Goal: Information Seeking & Learning: Learn about a topic

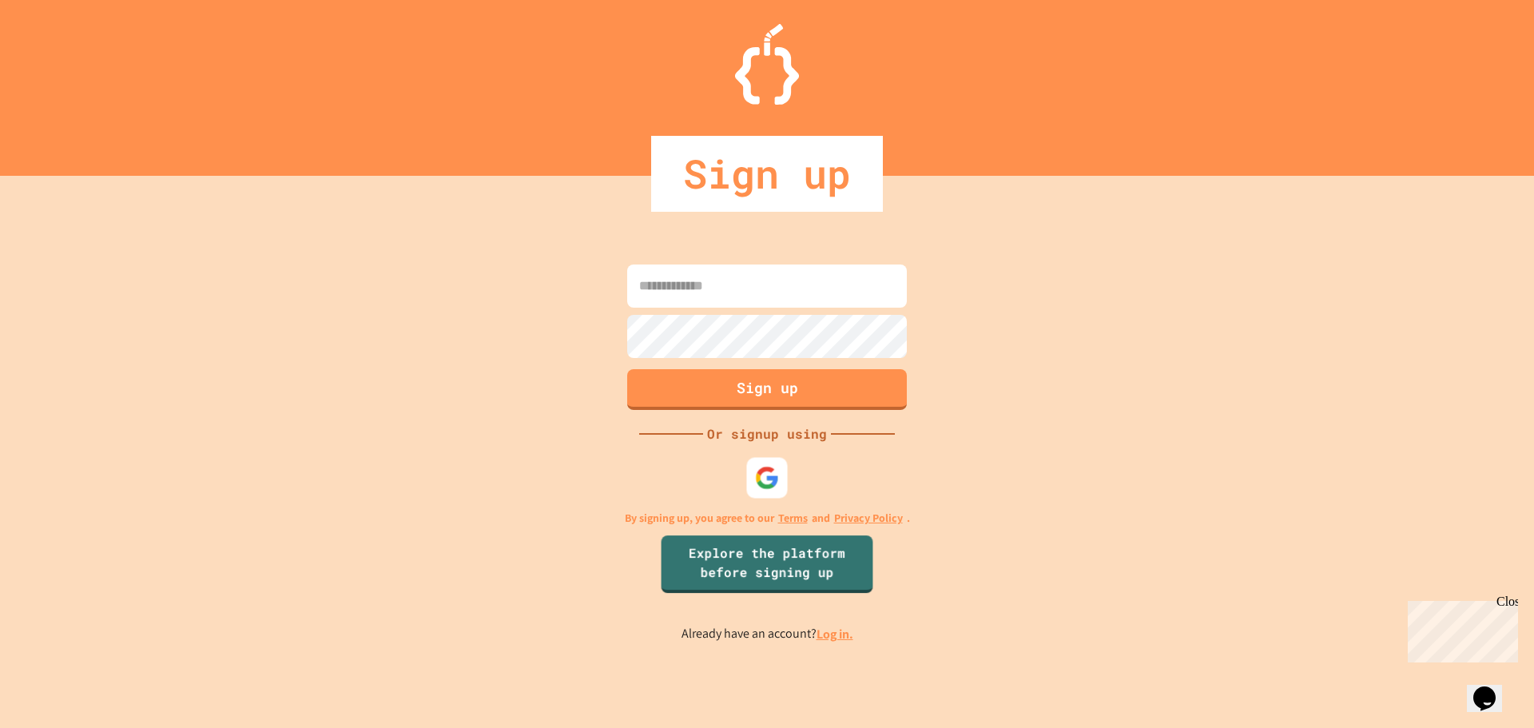
click at [777, 484] on img at bounding box center [767, 477] width 25 height 25
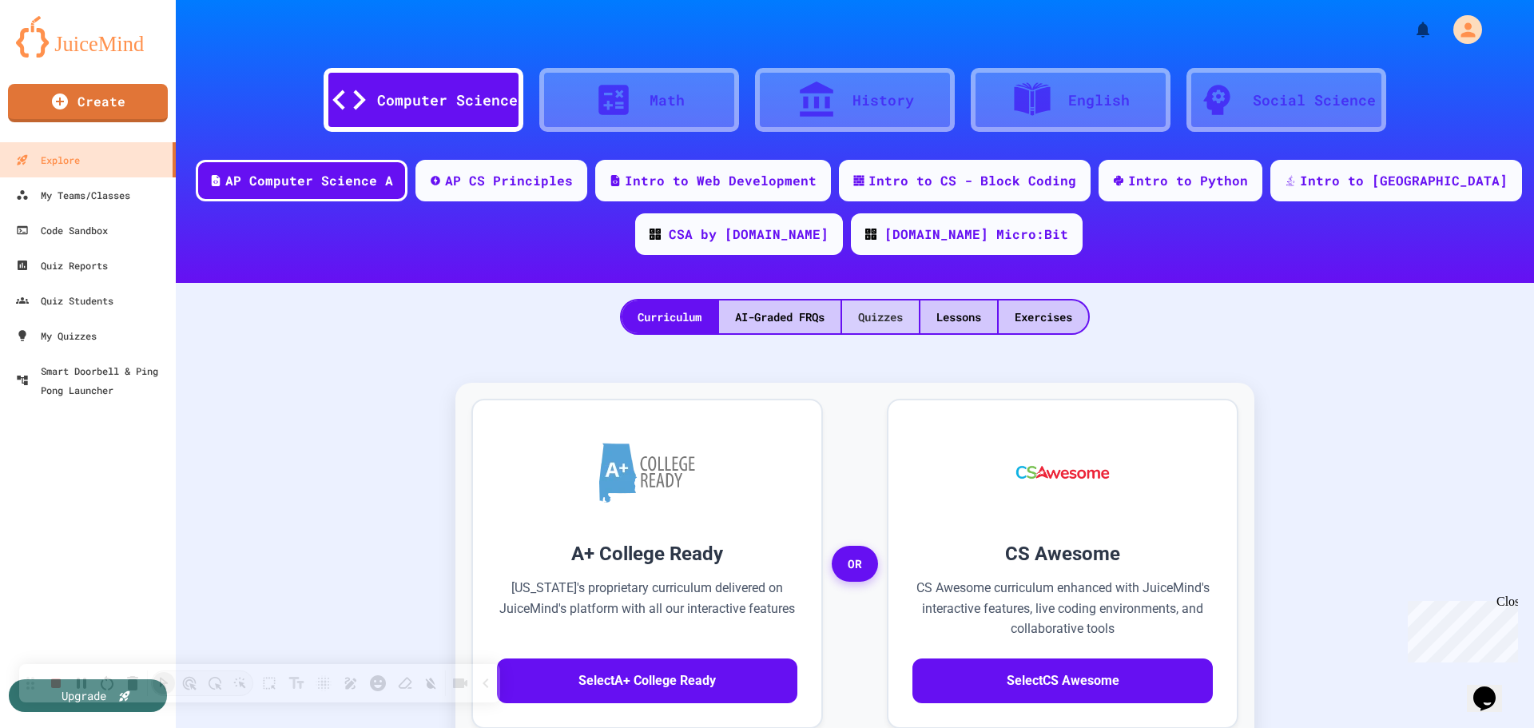
click at [868, 312] on div "Quizzes" at bounding box center [880, 316] width 77 height 33
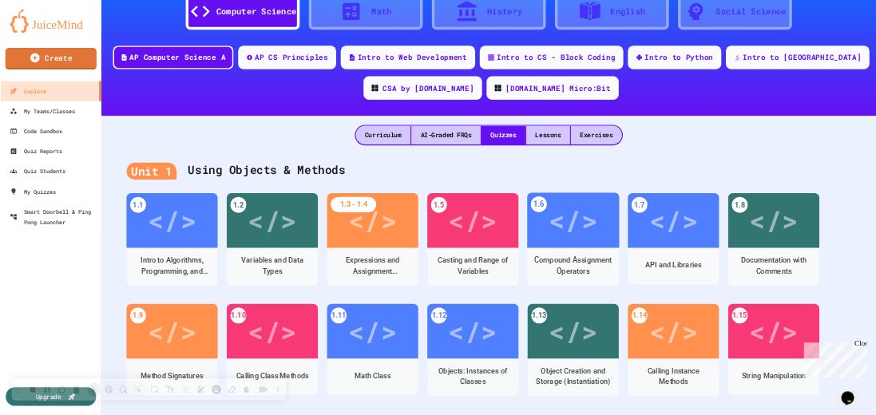
scroll to position [160, 0]
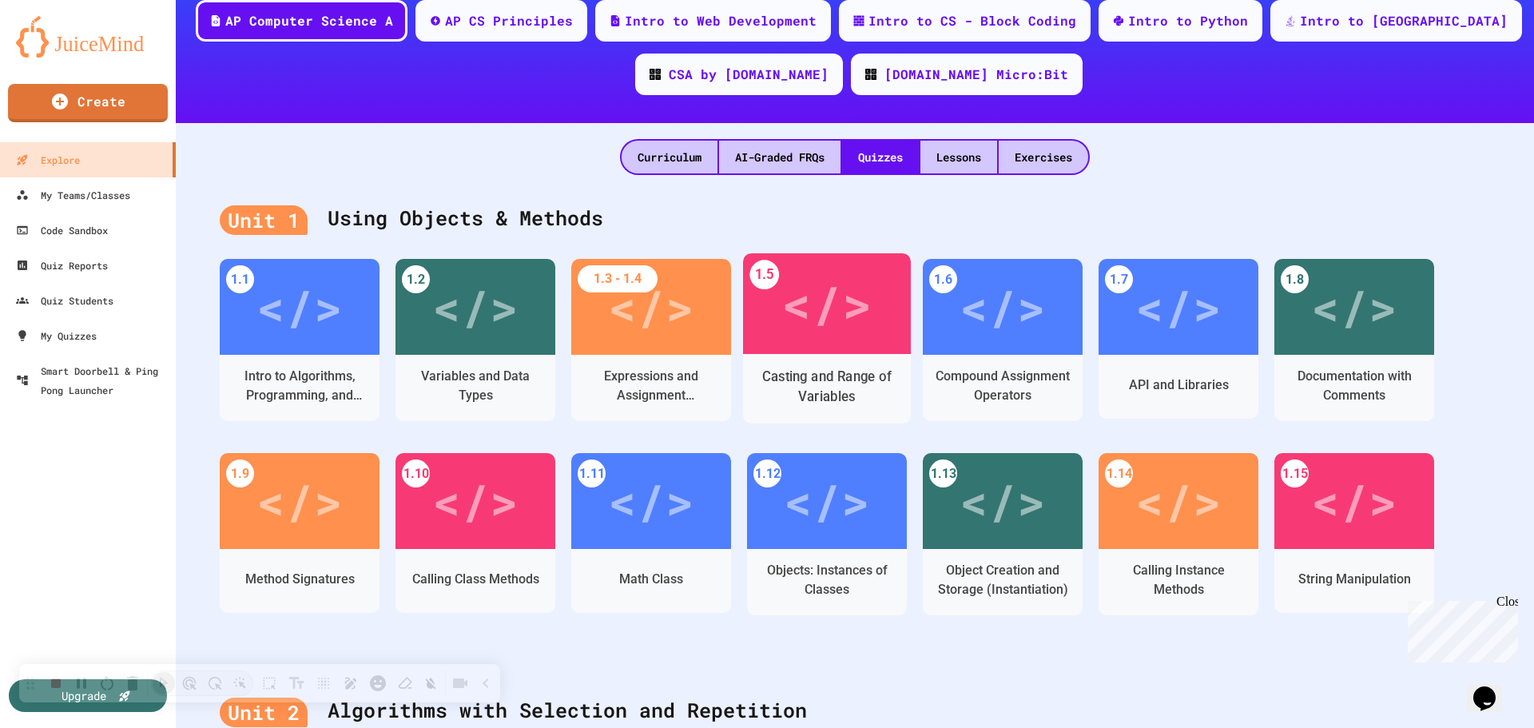
click at [825, 308] on div "</>" at bounding box center [826, 304] width 90 height 76
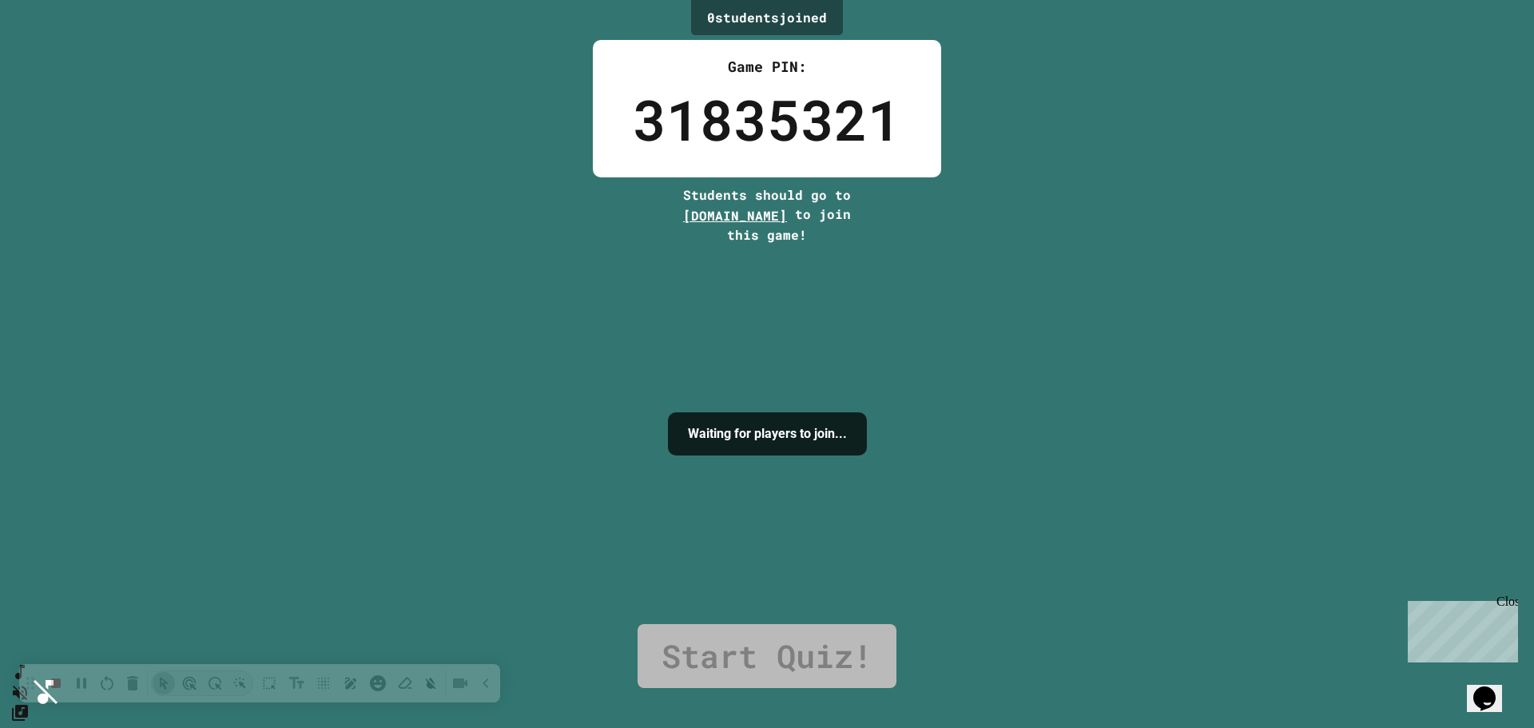
drag, startPoint x: 808, startPoint y: 481, endPoint x: 910, endPoint y: 480, distance: 101.5
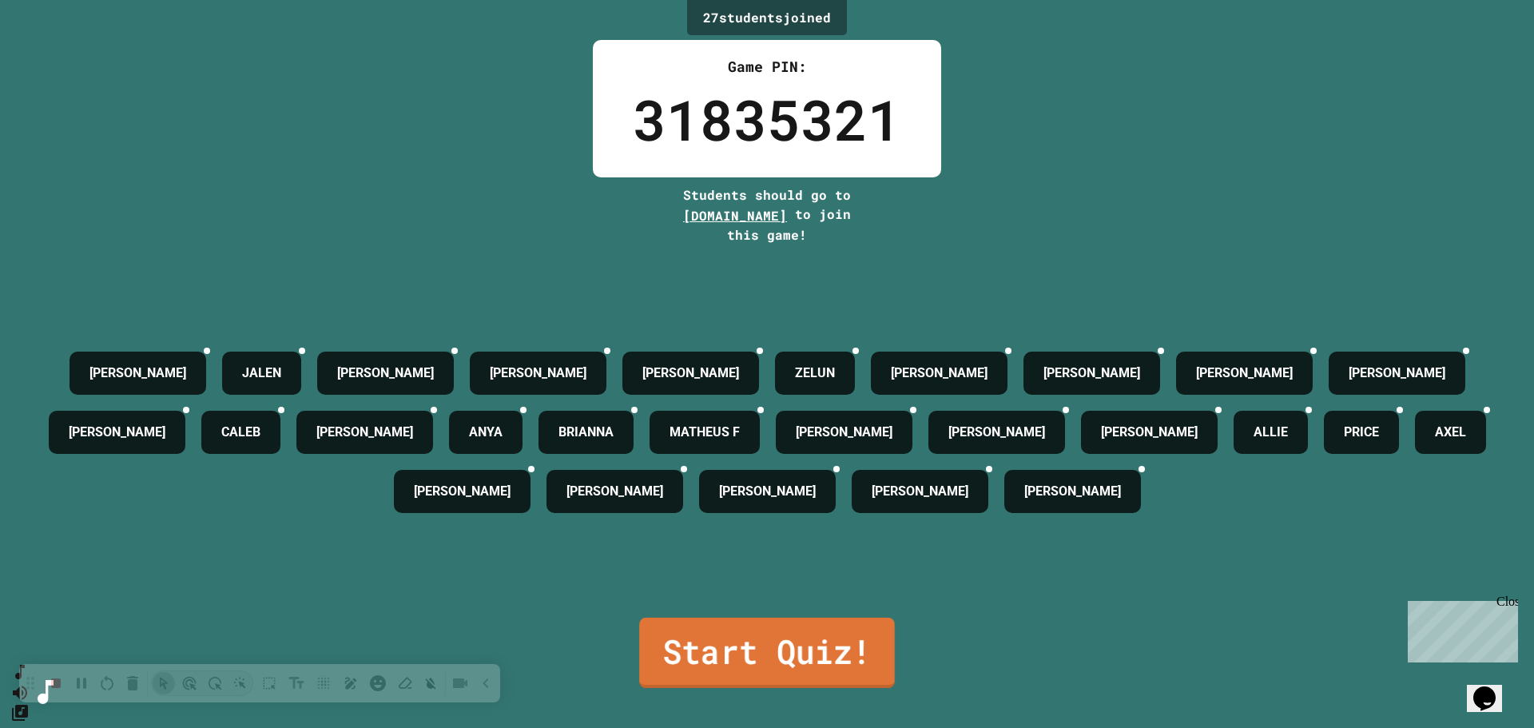
click at [753, 640] on link "Start Quiz!" at bounding box center [767, 653] width 256 height 70
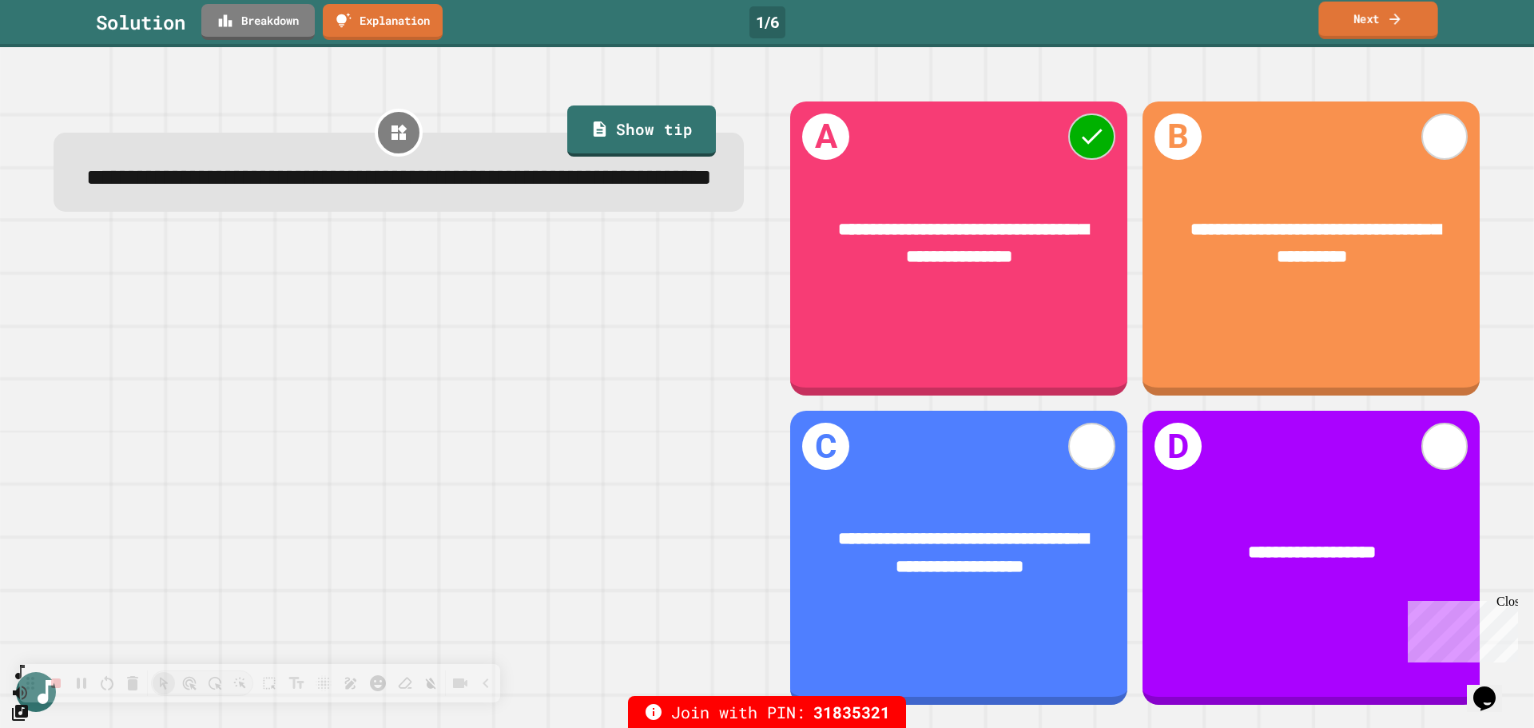
click at [1387, 24] on icon at bounding box center [1395, 18] width 16 height 17
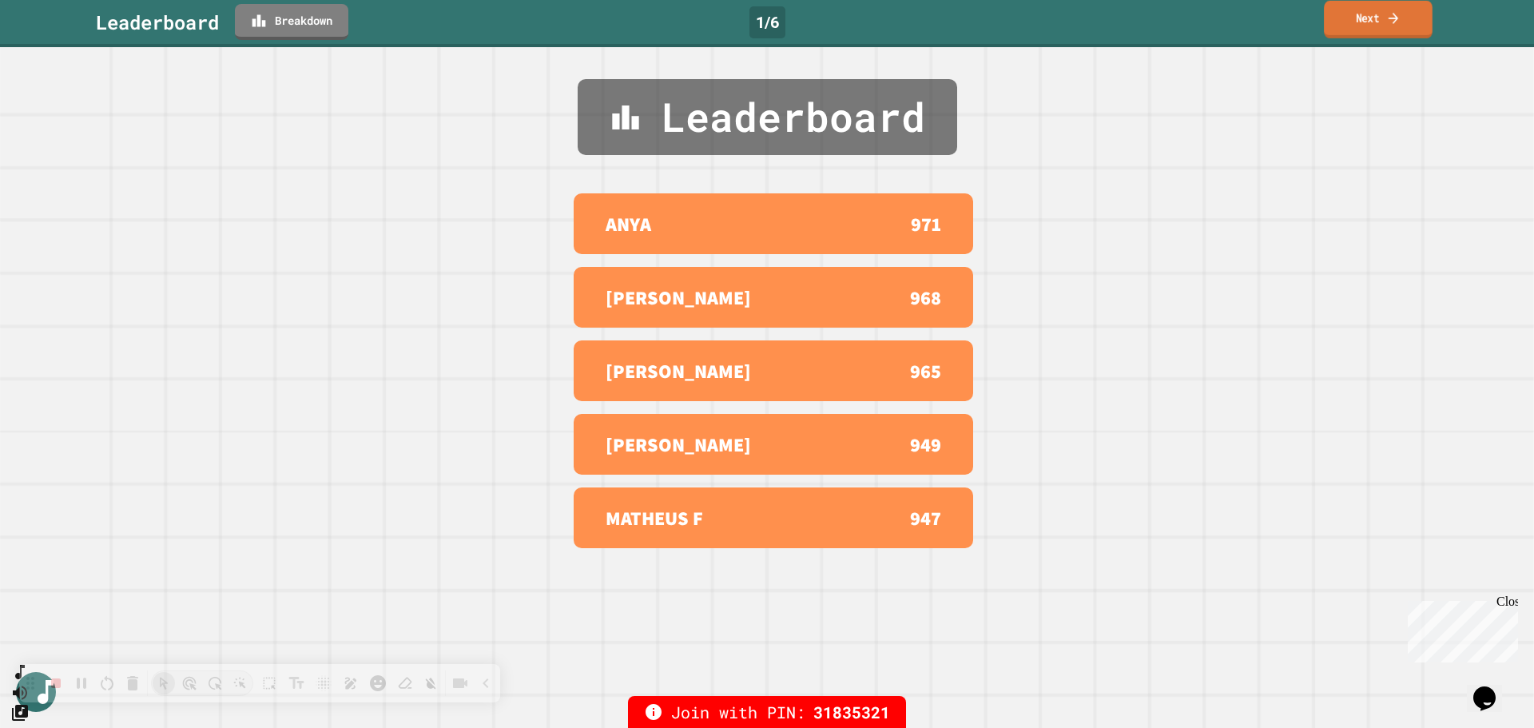
click at [1376, 21] on link "Next" at bounding box center [1378, 20] width 109 height 38
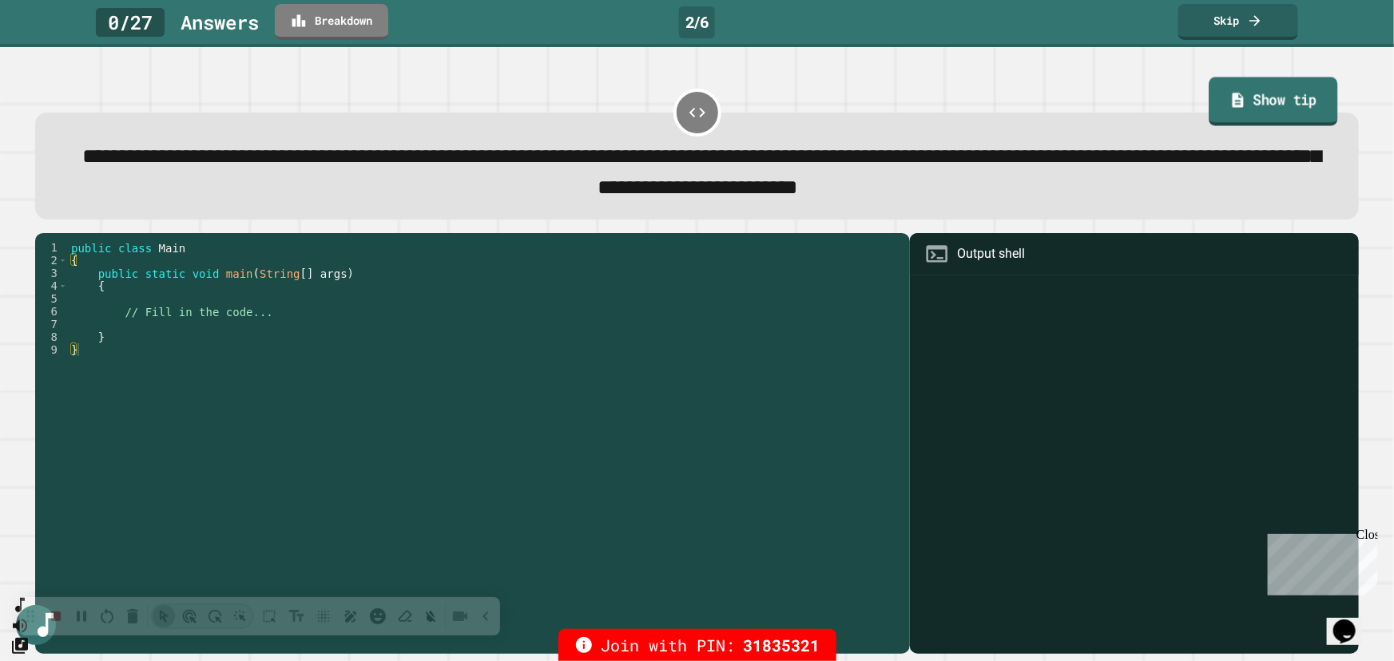
click at [1240, 110] on link "Show tip" at bounding box center [1274, 101] width 129 height 49
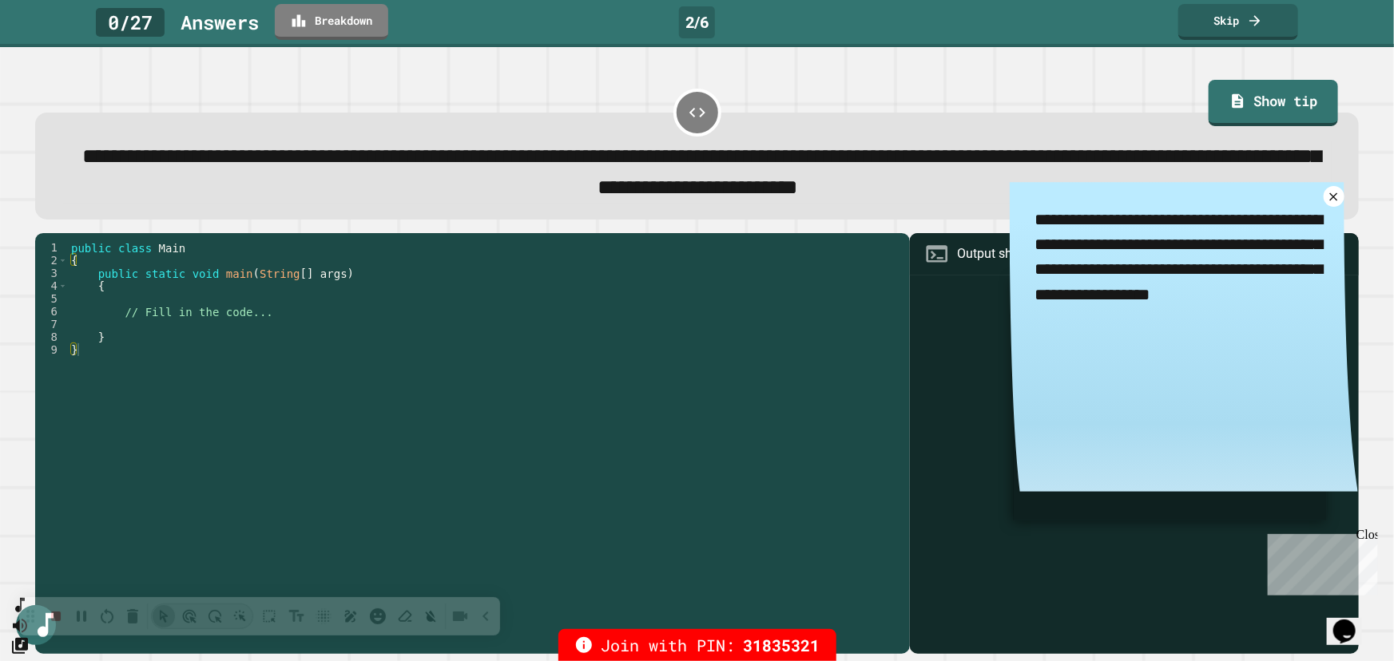
click at [1063, 72] on div "**********" at bounding box center [697, 354] width 1394 height 614
click at [1321, 209] on link at bounding box center [1333, 197] width 25 height 25
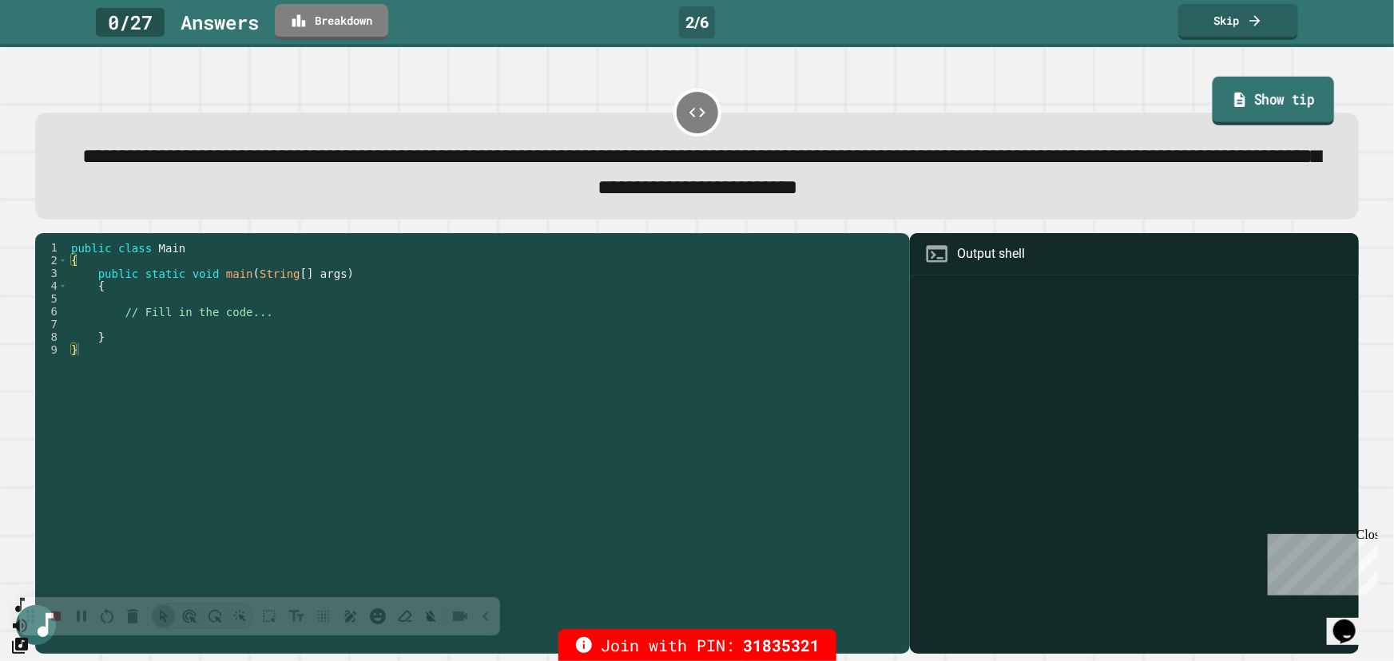
click at [1237, 86] on link "Show tip" at bounding box center [1273, 101] width 121 height 49
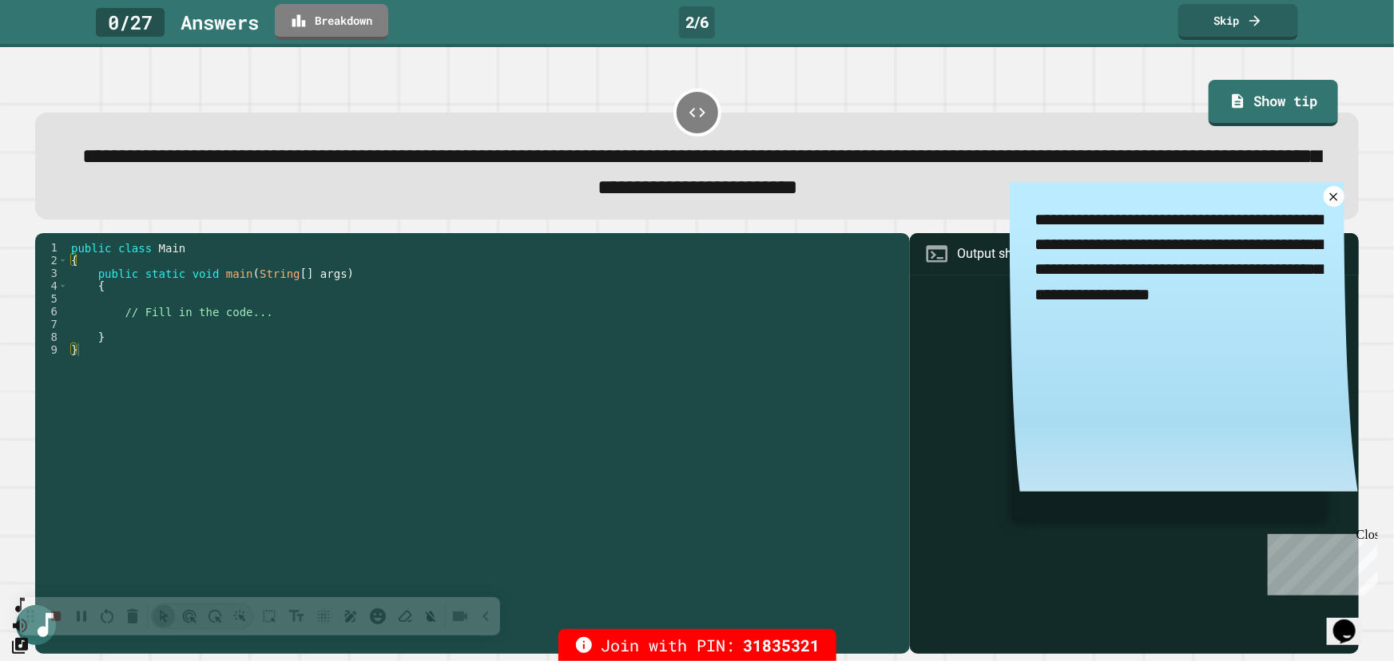
click at [1121, 90] on div "**********" at bounding box center [697, 150] width 1338 height 151
click at [1321, 209] on link at bounding box center [1333, 197] width 25 height 25
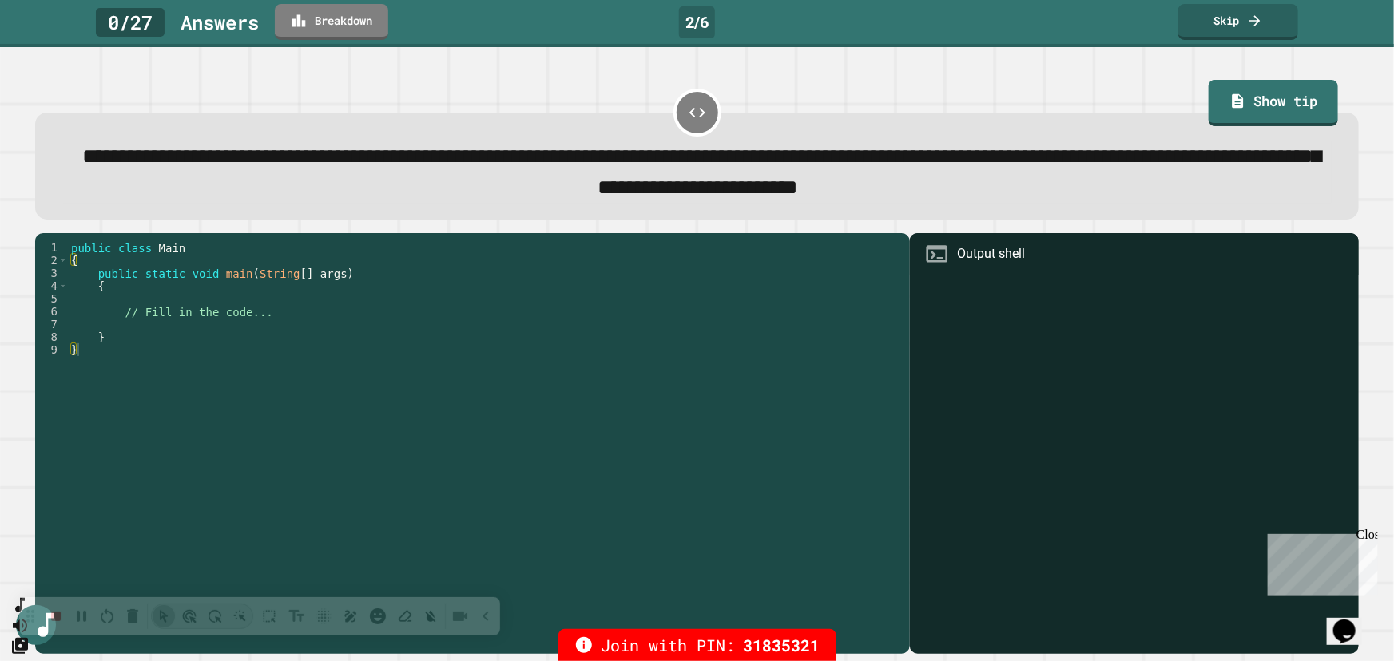
click at [236, 19] on div "Answer s" at bounding box center [220, 22] width 78 height 29
click at [177, 328] on div "public class Main { public static void main ( String [ ] args ) { // Fill in th…" at bounding box center [485, 432] width 834 height 383
click at [317, 331] on div "public class Main { public static void main ( String [ ] args ) { // Fill in th…" at bounding box center [485, 432] width 834 height 383
click at [144, 302] on div "public class Main { public static void main ( String [ ] args ) { // Fill in th…" at bounding box center [485, 432] width 834 height 383
click at [139, 328] on div "public class Main { public static void main ( String [ ] args ) { // Fill in th…" at bounding box center [485, 432] width 834 height 383
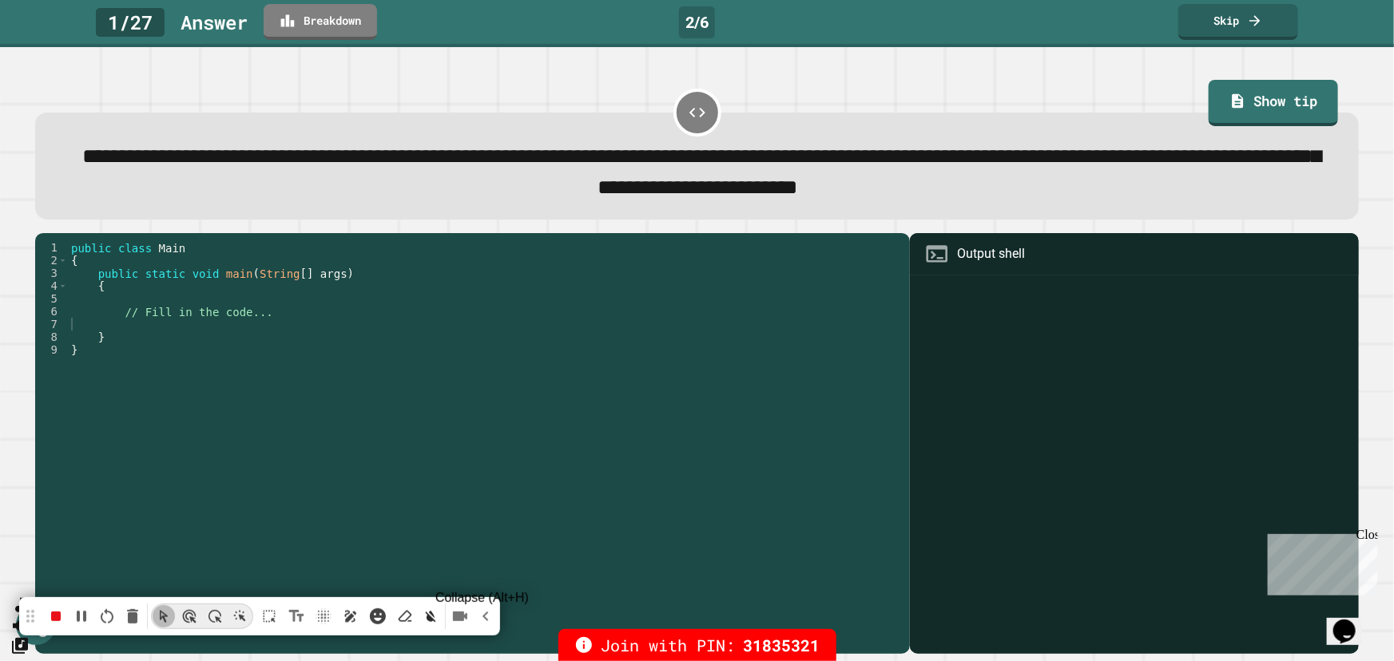
click at [485, 620] on icon "Collapse (Alt+H)" at bounding box center [485, 616] width 19 height 19
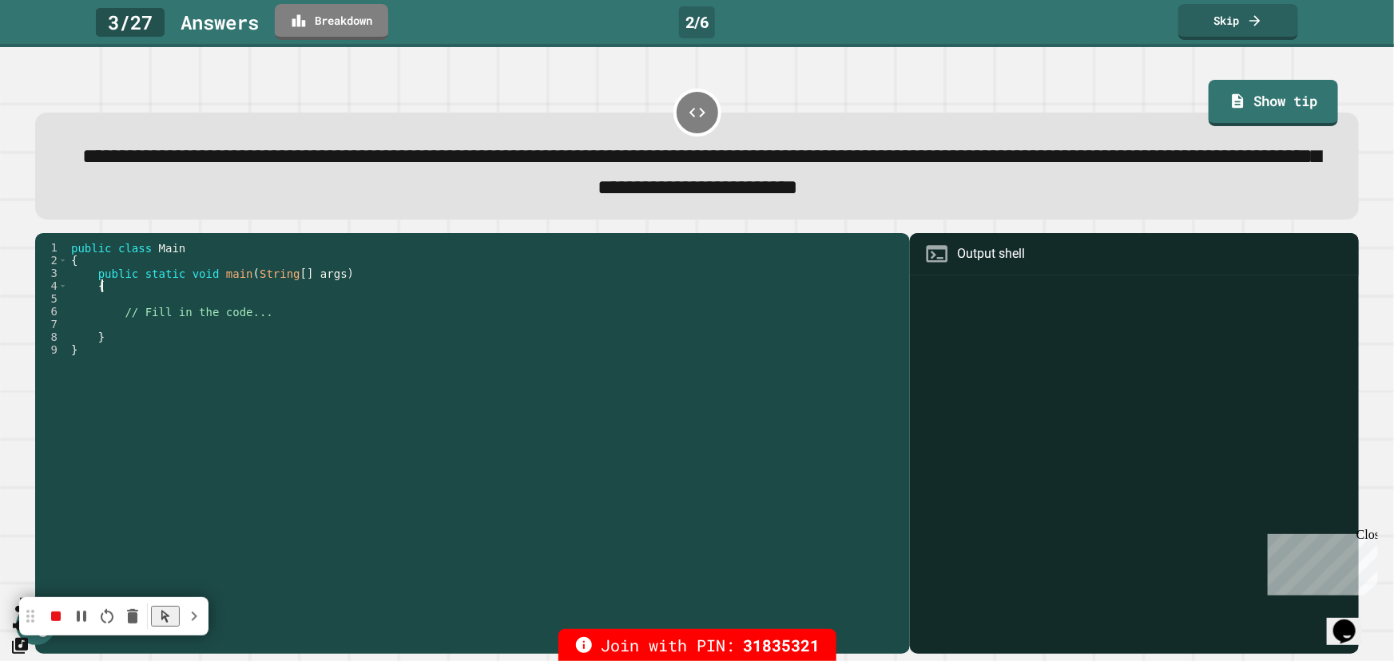
click at [299, 296] on div "public class Main { public static void main ( String [ ] args ) { // Fill in th…" at bounding box center [485, 432] width 834 height 383
click at [164, 304] on div "public class Main { public static void main ( String [ ] args ) { // Fill in th…" at bounding box center [485, 432] width 834 height 383
click at [129, 309] on div "public class Main { public static void main ( String [ ] args ) { // Fill in th…" at bounding box center [485, 432] width 834 height 383
click at [264, 322] on div "public class Main { public static void main ( String [ ] args ) { // Fill in th…" at bounding box center [485, 432] width 834 height 383
click at [280, 332] on div "public class Main { public static void main ( String [ ] args ) { // Fill in th…" at bounding box center [485, 432] width 834 height 383
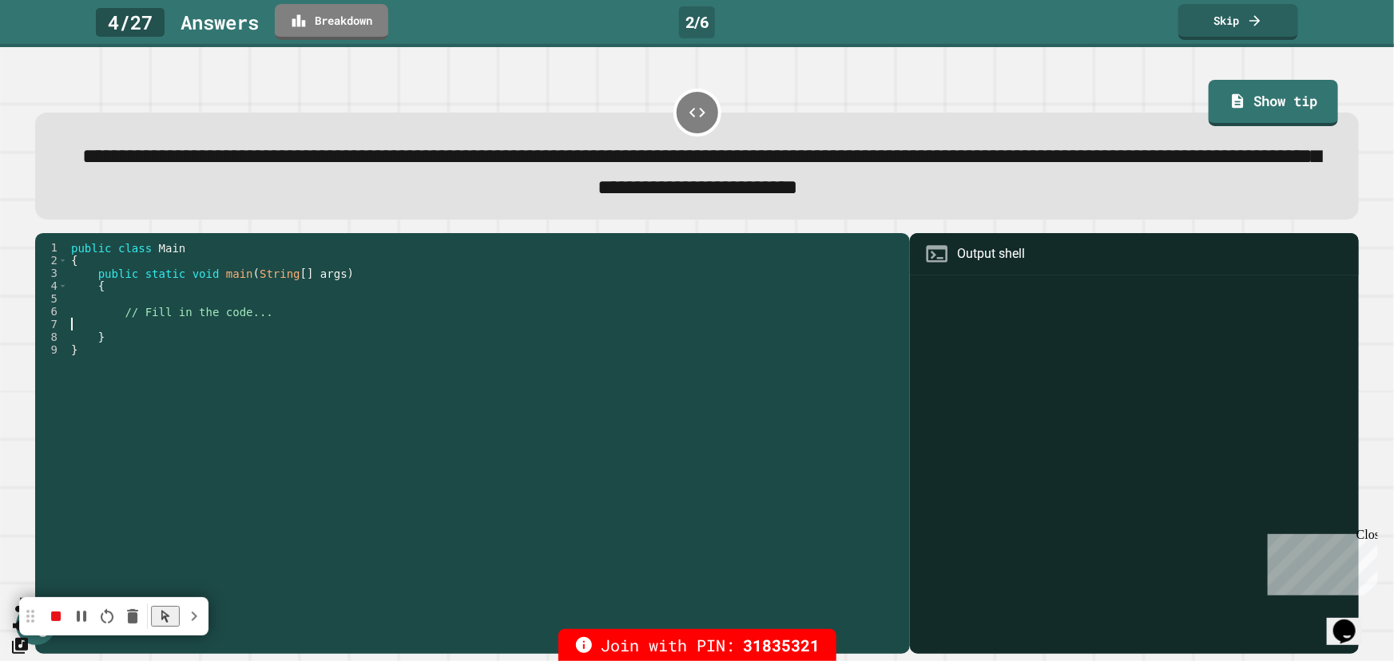
click at [990, 328] on div at bounding box center [1135, 467] width 434 height 375
click at [692, 113] on icon at bounding box center [697, 113] width 16 height 10
click at [688, 111] on icon at bounding box center [697, 112] width 19 height 19
click at [325, 33] on link "Breakdown" at bounding box center [342, 21] width 109 height 38
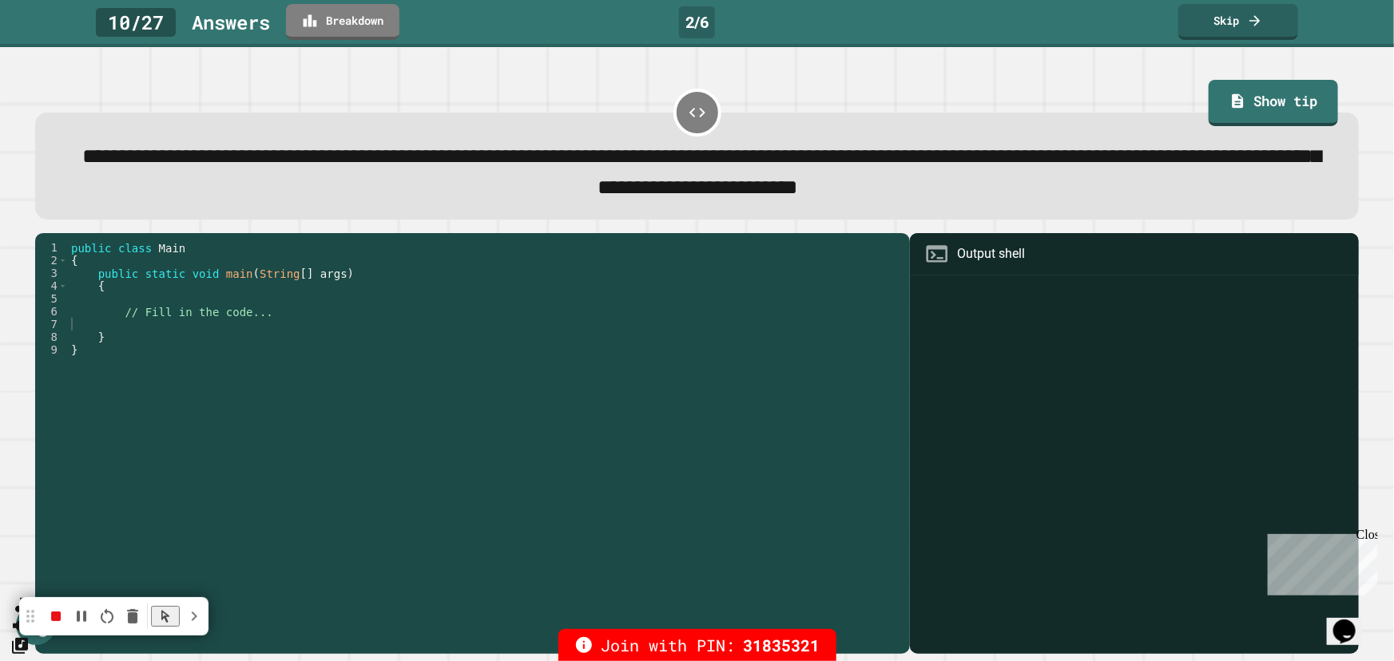
click at [989, 87] on div "**********" at bounding box center [697, 150] width 1338 height 151
click at [351, 21] on link "Breakdown" at bounding box center [342, 21] width 115 height 38
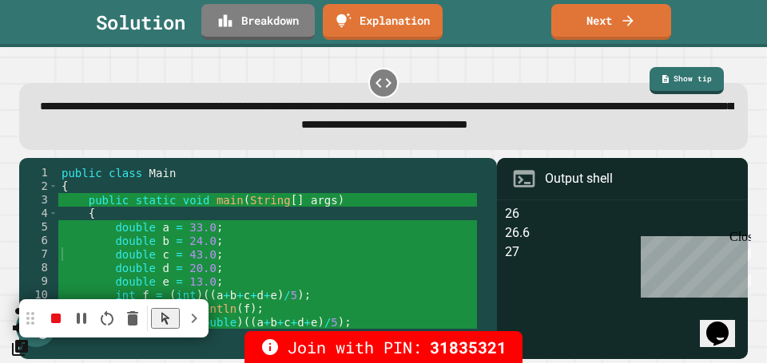
drag, startPoint x: 708, startPoint y: 40, endPoint x: 640, endPoint y: 53, distance: 69.1
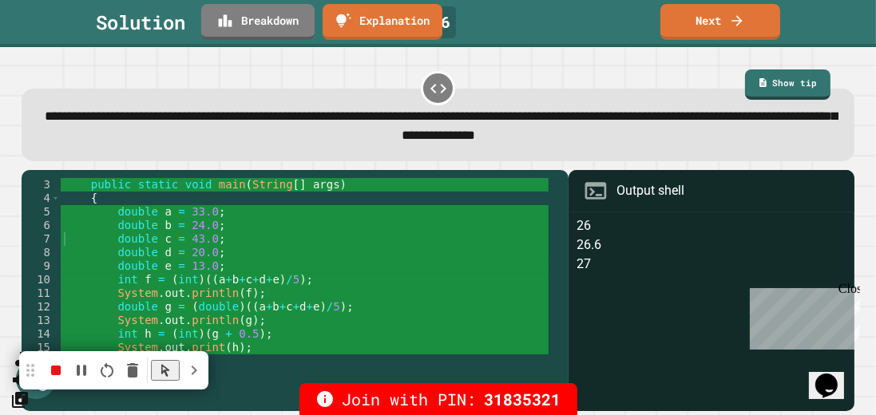
scroll to position [27, 0]
click at [732, 21] on icon at bounding box center [737, 18] width 16 height 17
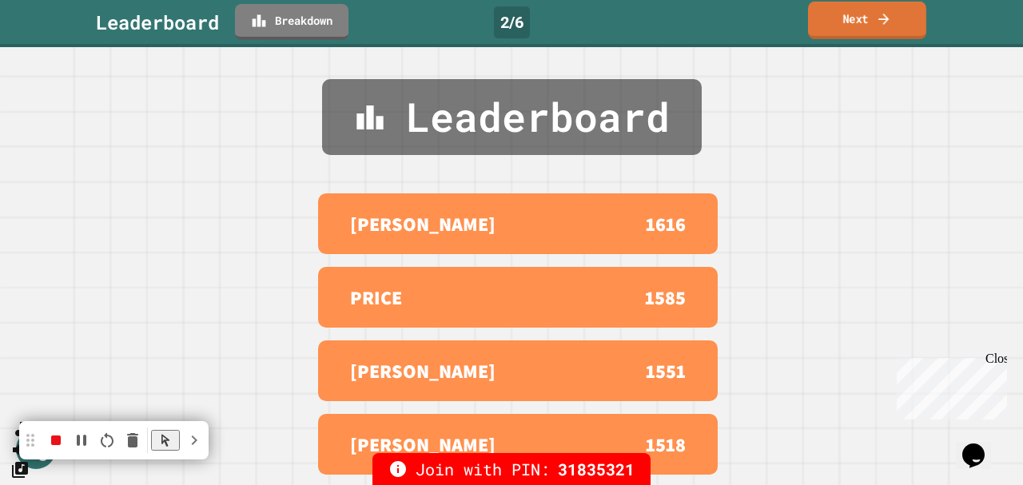
click at [858, 18] on link "Next" at bounding box center [867, 21] width 118 height 38
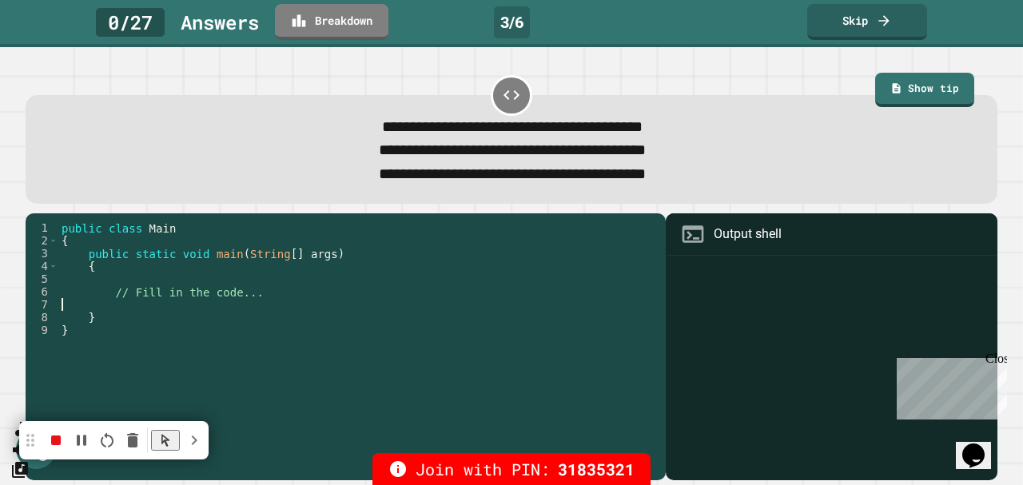
click at [211, 310] on div "public class Main { public static void main ( String [ ] args ) { // Fill in th…" at bounding box center [357, 342] width 599 height 243
click at [343, 17] on link "Breakdown" at bounding box center [343, 21] width 112 height 38
click at [373, 25] on link "Breakdown" at bounding box center [342, 21] width 114 height 38
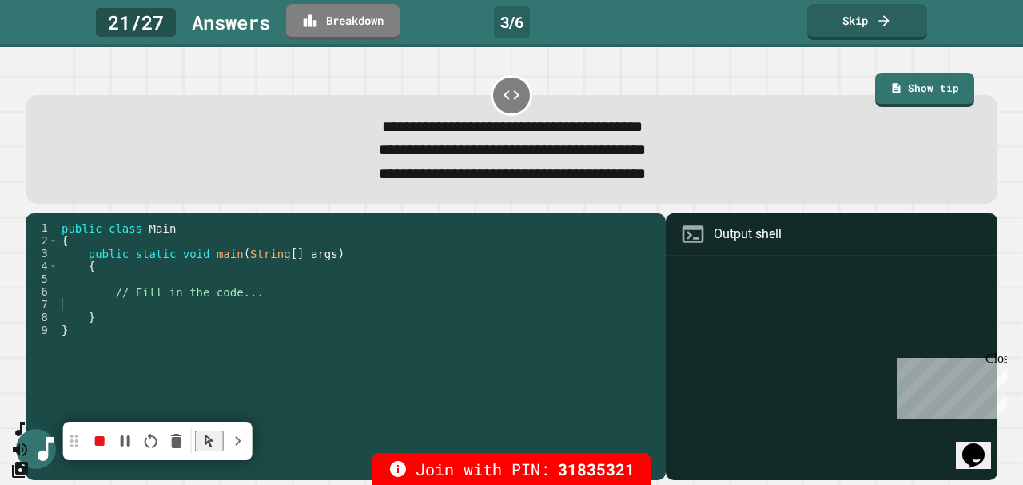
drag, startPoint x: 30, startPoint y: 443, endPoint x: 73, endPoint y: 439, distance: 44.1
click at [73, 439] on div at bounding box center [74, 441] width 799 height 799
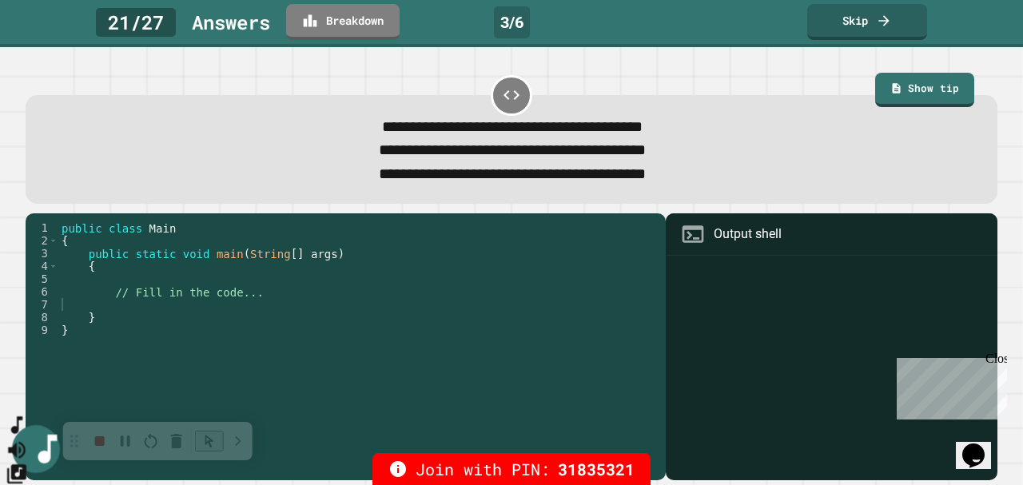
click at [22, 435] on icon "SpeedDial basic example" at bounding box center [16, 426] width 11 height 18
click at [29, 437] on icon "SpeedDial basic example" at bounding box center [17, 425] width 23 height 23
click at [29, 462] on icon "Change Music" at bounding box center [17, 473] width 23 height 23
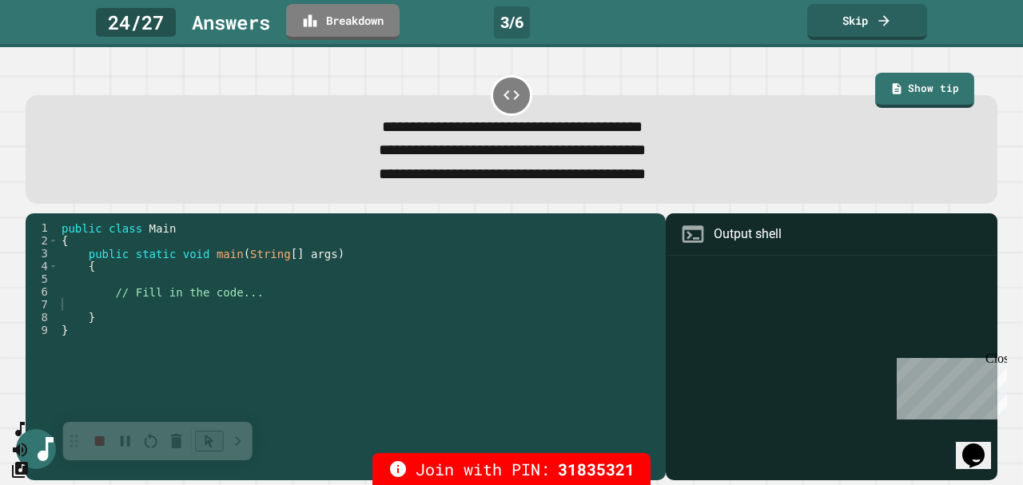
drag, startPoint x: 912, startPoint y: 117, endPoint x: 909, endPoint y: 104, distance: 13.2
click at [912, 117] on div "**********" at bounding box center [512, 128] width 930 height 24
click at [905, 91] on link "Show tip" at bounding box center [924, 88] width 93 height 37
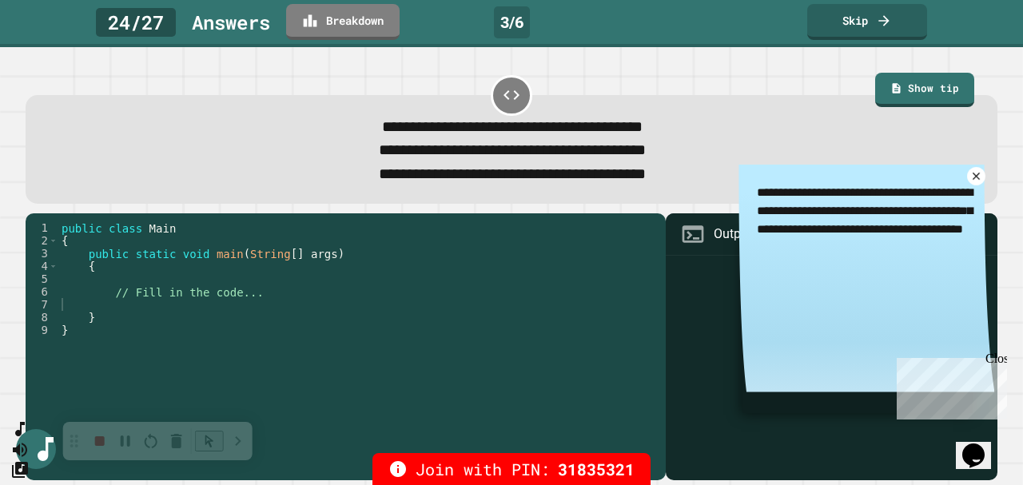
drag, startPoint x: 959, startPoint y: 177, endPoint x: 959, endPoint y: 185, distance: 8.0
click at [970, 178] on icon at bounding box center [976, 176] width 12 height 12
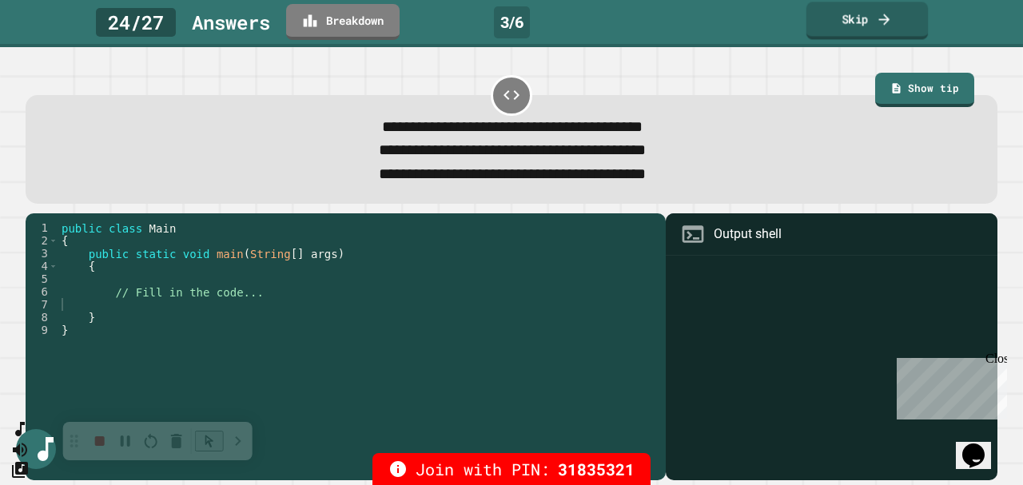
click at [847, 22] on link "Skip" at bounding box center [867, 21] width 122 height 38
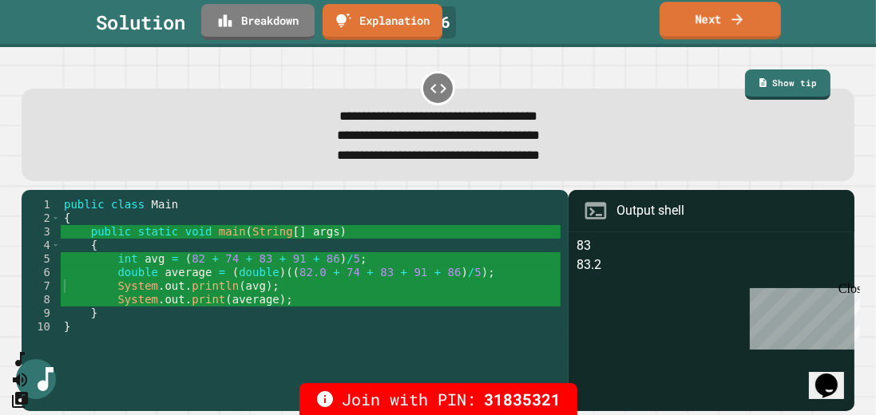
click at [712, 26] on link "Next" at bounding box center [720, 21] width 121 height 38
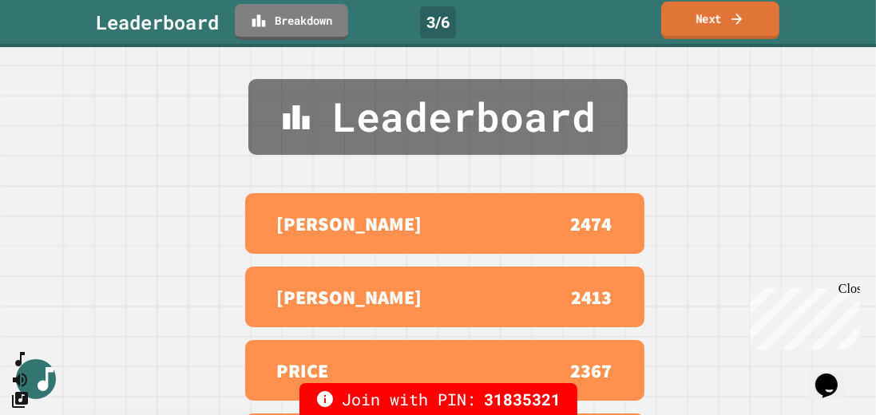
click at [713, 33] on link "Next" at bounding box center [720, 21] width 118 height 38
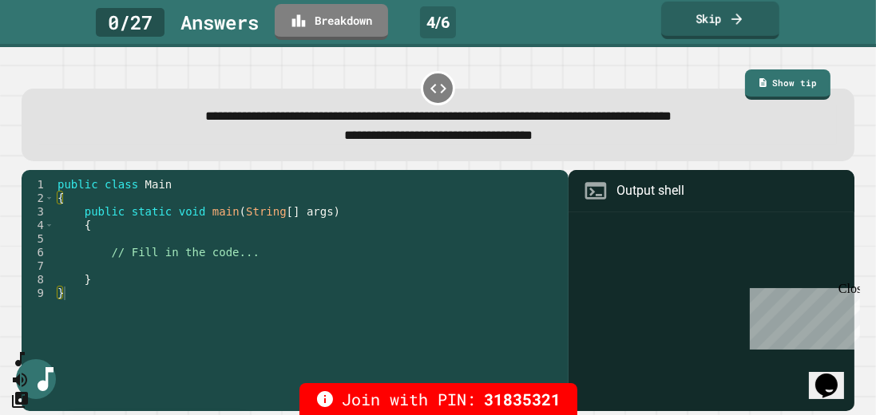
click at [721, 21] on link "Skip" at bounding box center [720, 21] width 118 height 38
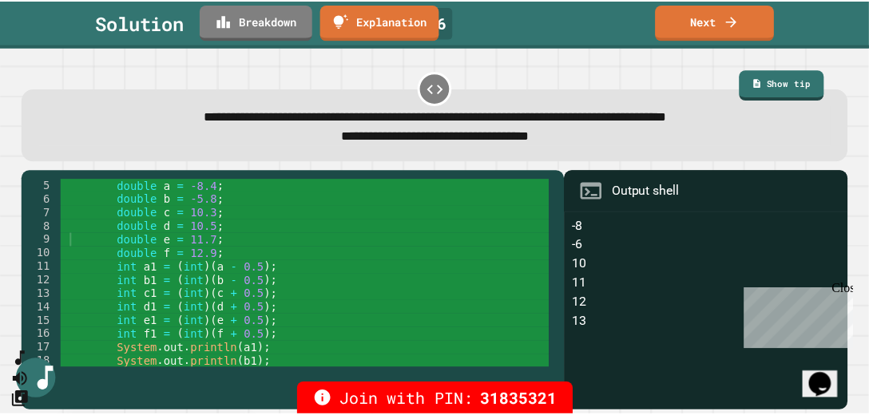
scroll to position [81, 0]
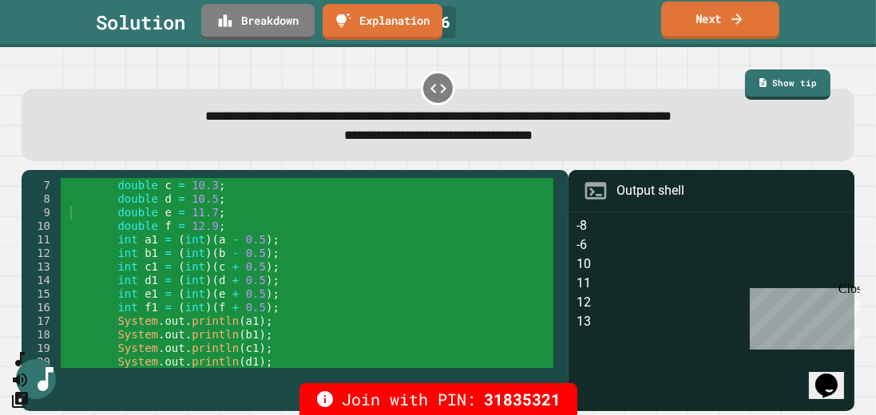
click at [722, 15] on link "Next" at bounding box center [720, 21] width 118 height 38
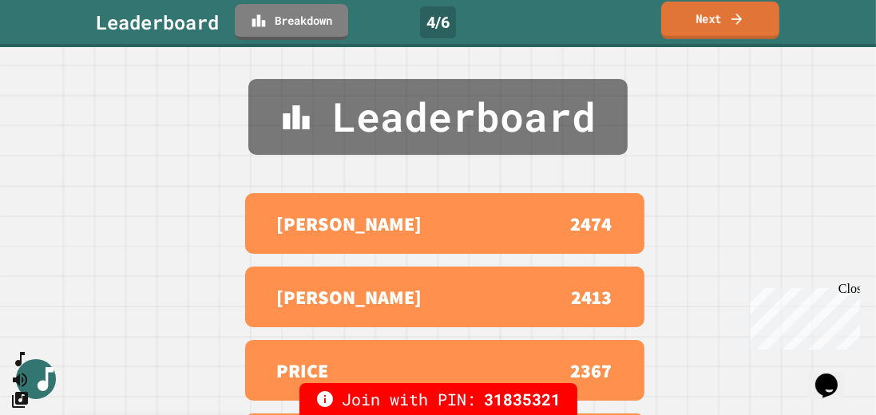
click at [742, 13] on icon at bounding box center [737, 18] width 16 height 17
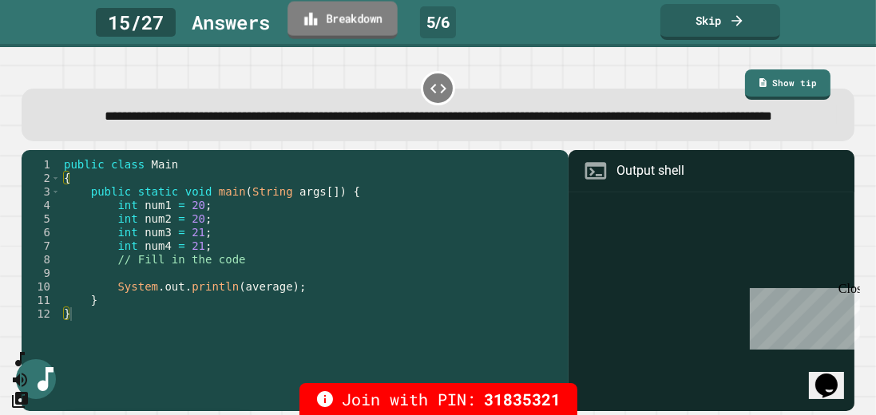
click at [356, 20] on link "Breakdown" at bounding box center [343, 21] width 110 height 38
click at [737, 26] on icon at bounding box center [737, 18] width 16 height 17
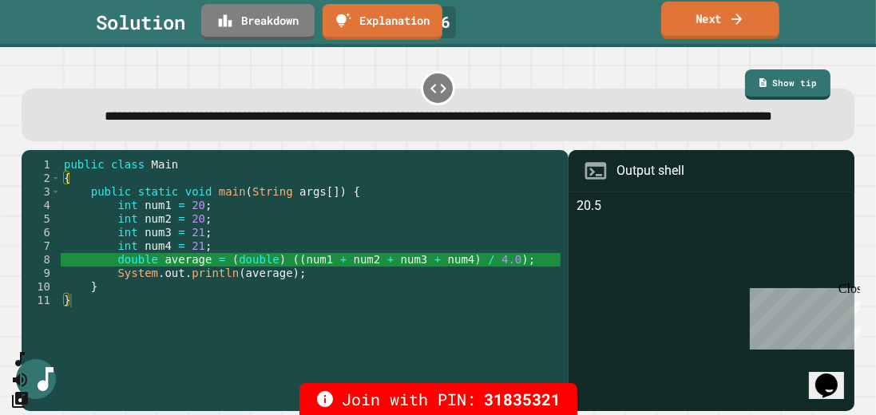
click at [716, 18] on link "Next" at bounding box center [720, 21] width 118 height 38
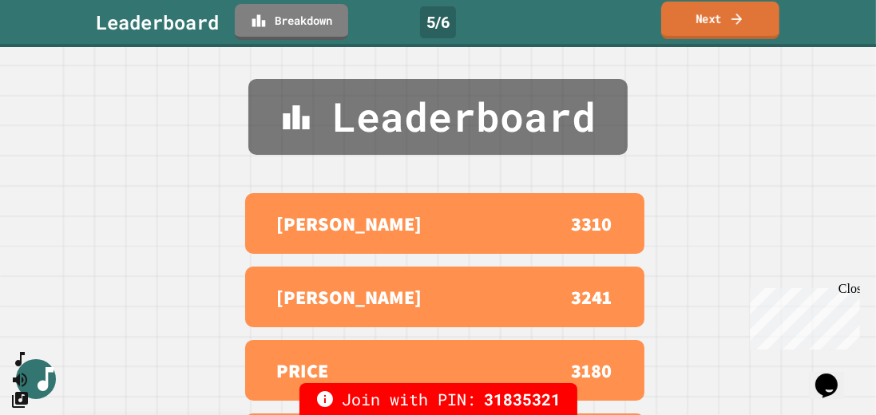
click at [729, 26] on icon at bounding box center [737, 18] width 16 height 17
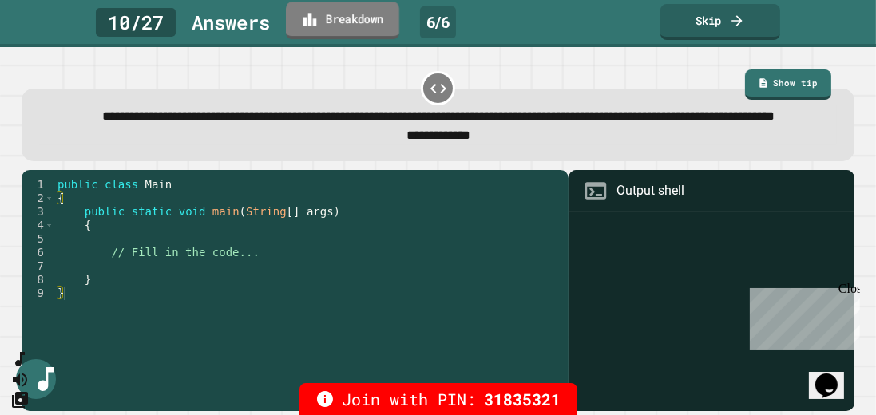
click at [347, 18] on link "Breakdown" at bounding box center [342, 21] width 113 height 38
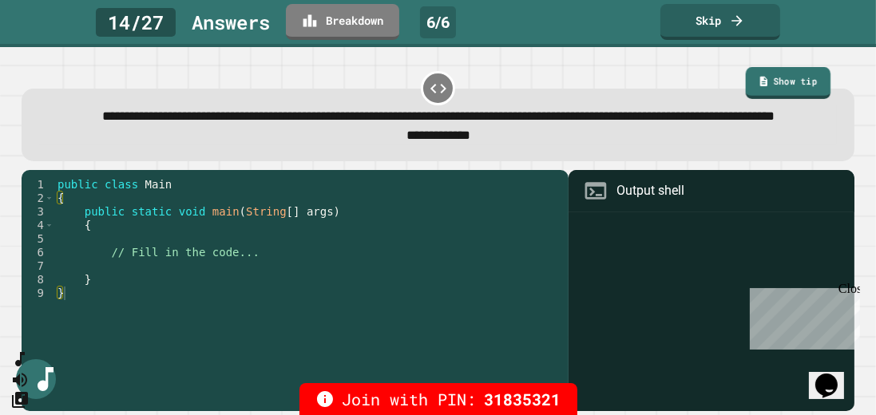
click at [789, 78] on link "Show tip" at bounding box center [787, 83] width 85 height 32
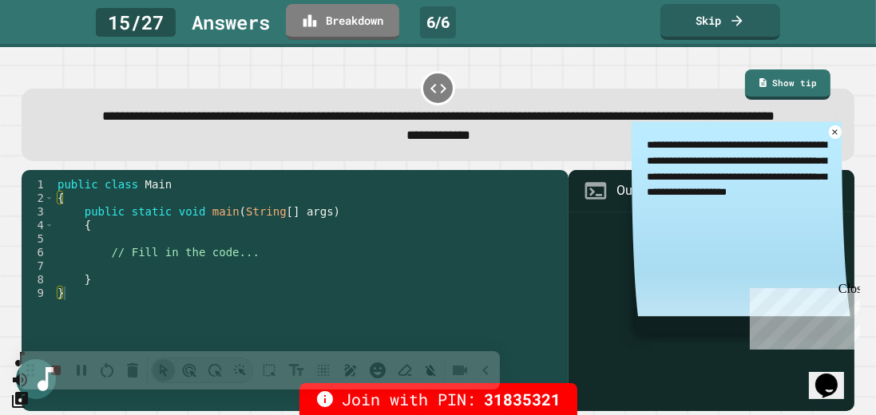
click at [835, 40] on div "15 / 27 Answer s Breakdown 6 / 6 Skip" at bounding box center [438, 23] width 876 height 47
click at [781, 83] on link "Show tip" at bounding box center [787, 83] width 85 height 32
click at [830, 137] on icon at bounding box center [835, 132] width 10 height 10
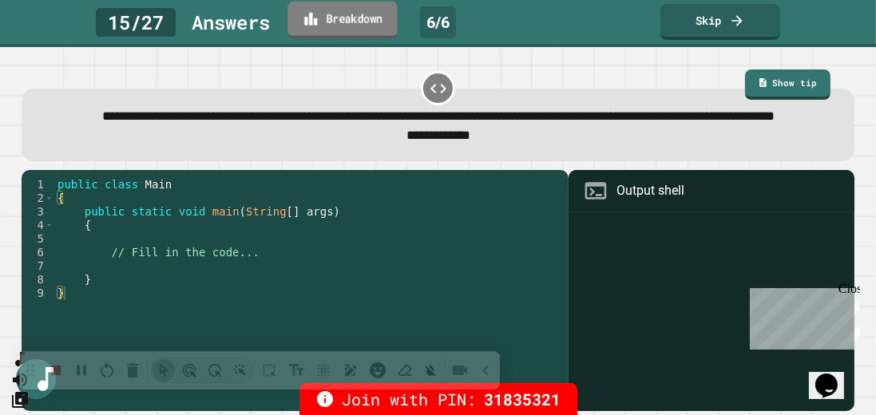
click at [353, 14] on link "Breakdown" at bounding box center [343, 21] width 110 height 38
click at [725, 22] on link "Skip" at bounding box center [720, 21] width 119 height 38
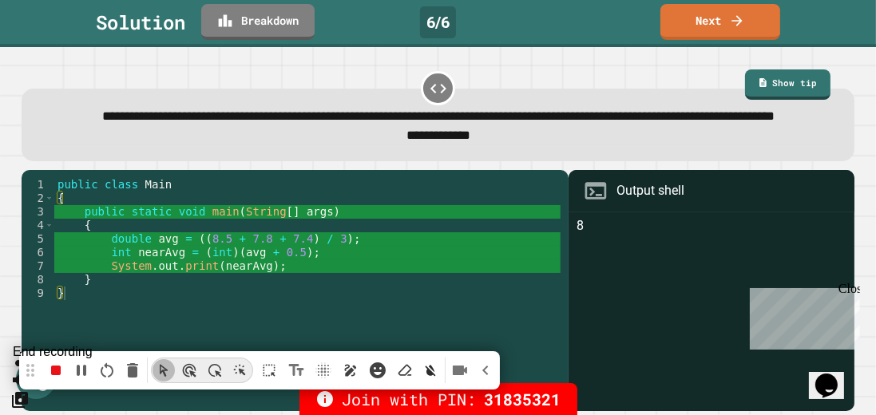
click at [58, 368] on icon "stop recording" at bounding box center [56, 371] width 10 height 10
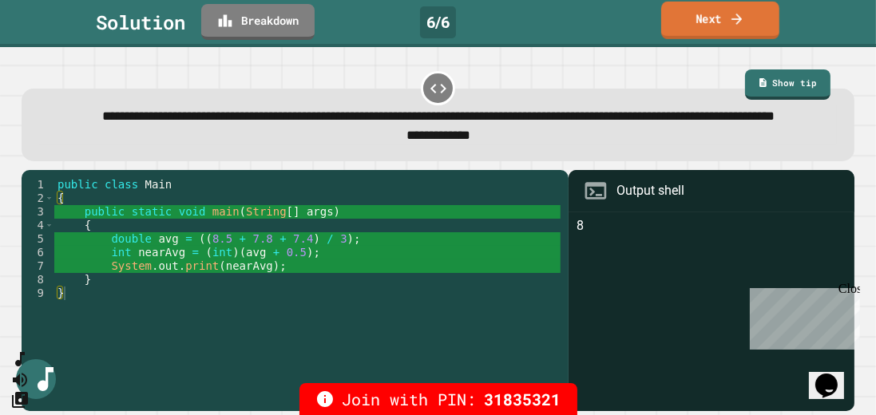
click at [736, 26] on icon at bounding box center [737, 18] width 16 height 17
